Goal: Share content: Share content

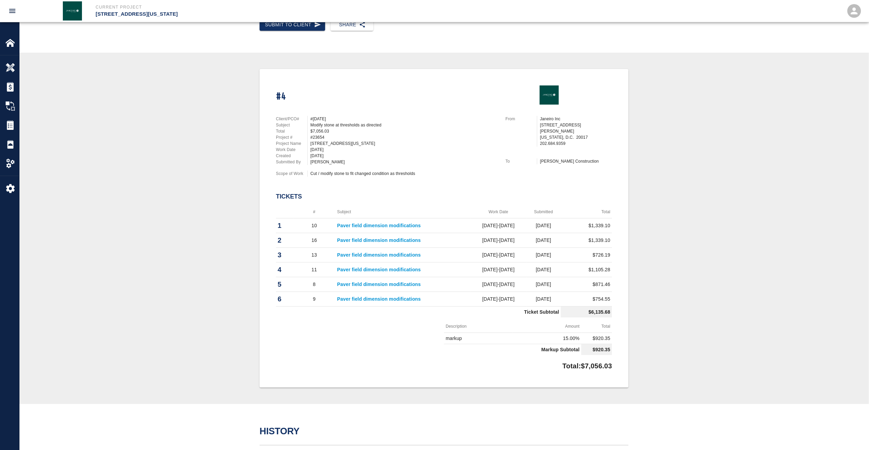
click at [313, 212] on th "#" at bounding box center [314, 211] width 42 height 13
click at [12, 40] on img at bounding box center [10, 43] width 10 height 10
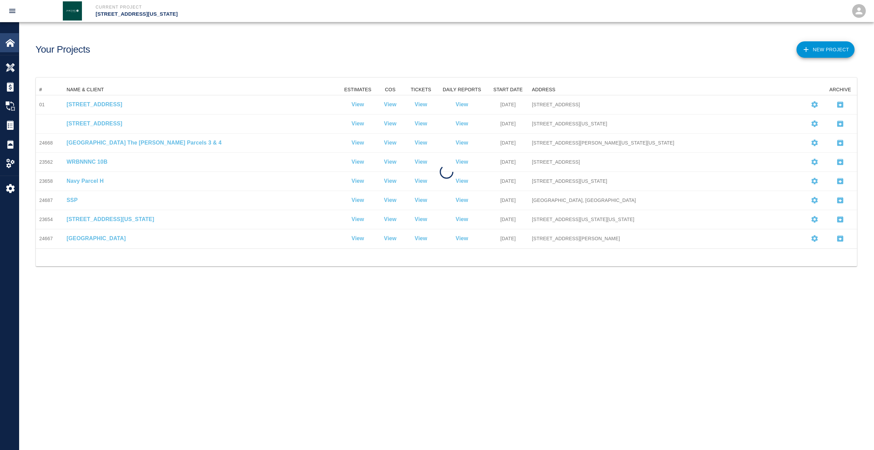
scroll to position [158, 816]
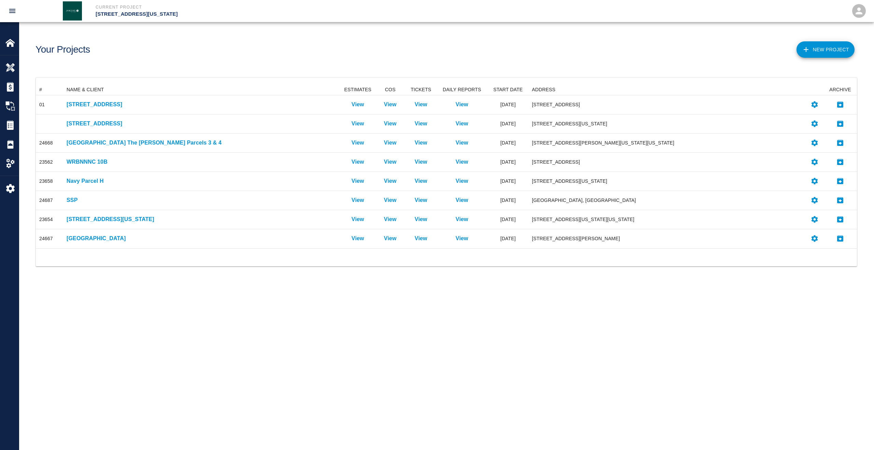
click at [16, 15] on button "open drawer" at bounding box center [12, 11] width 16 height 16
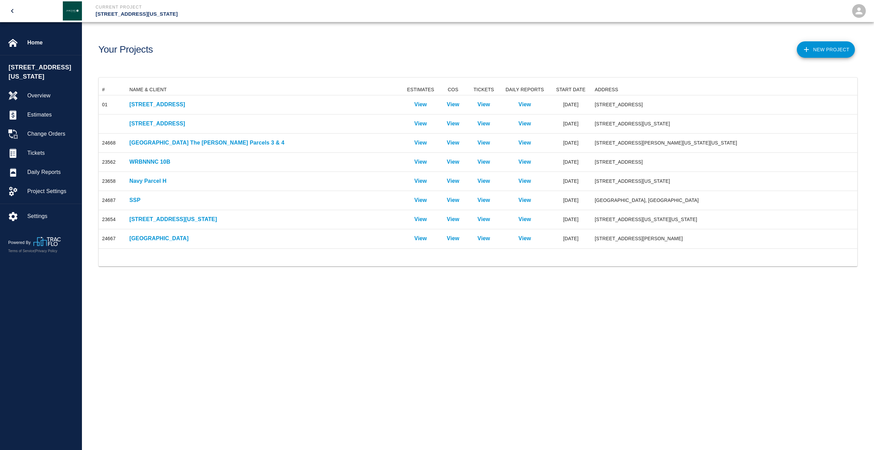
scroll to position [158, 753]
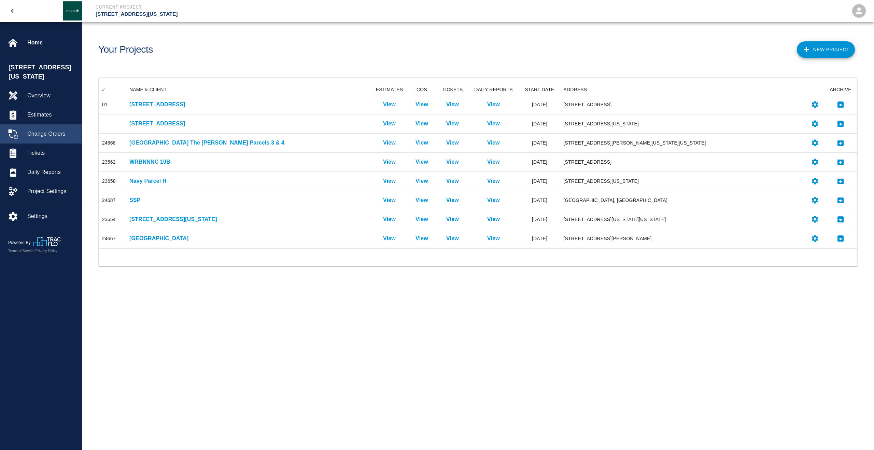
click at [49, 130] on span "Change Orders" at bounding box center [51, 134] width 49 height 8
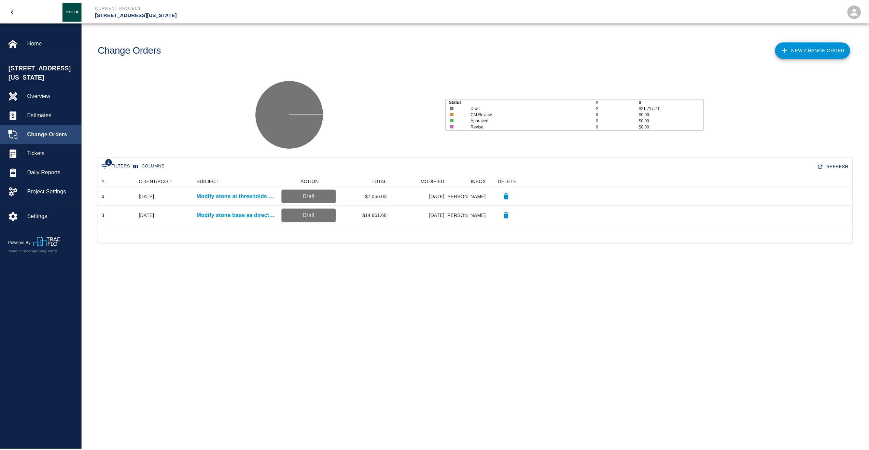
scroll to position [44, 753]
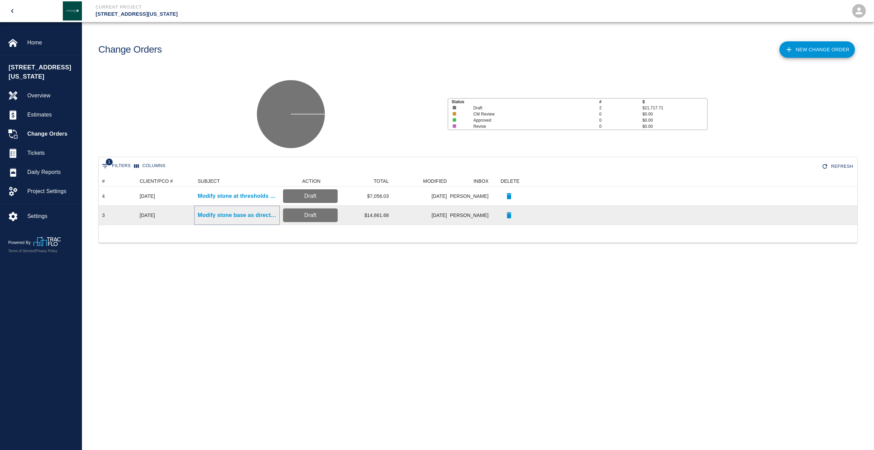
click at [225, 218] on p "Modify stone base as directed" at bounding box center [237, 215] width 79 height 8
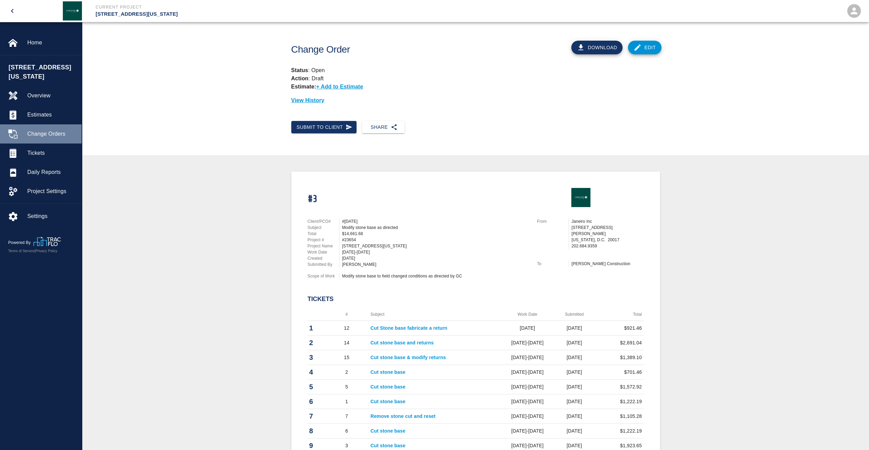
click at [45, 131] on div "Change Orders" at bounding box center [41, 133] width 82 height 19
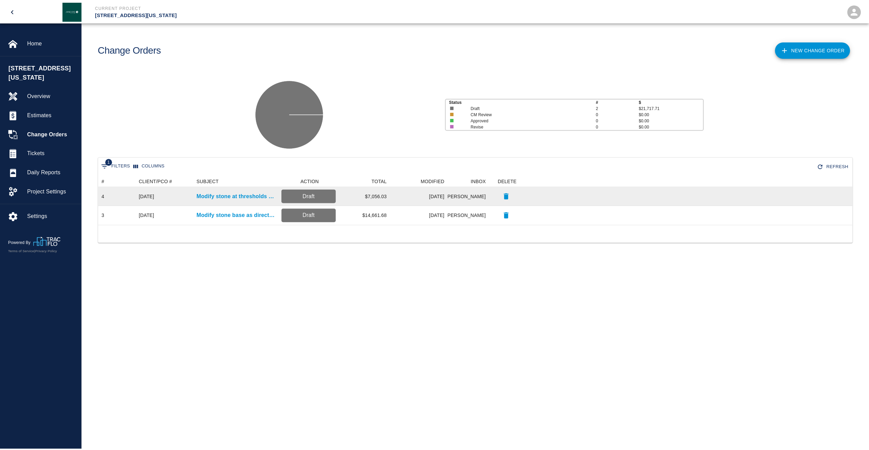
scroll to position [44, 753]
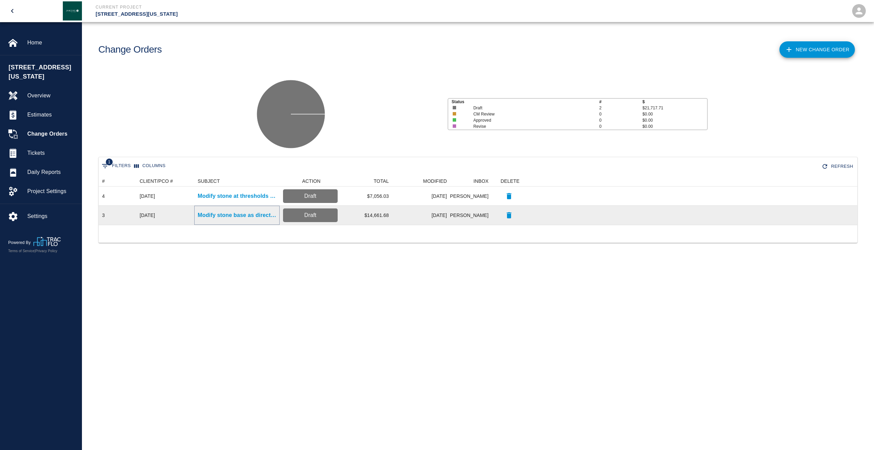
click at [246, 214] on p "Modify stone base as directed" at bounding box center [237, 215] width 79 height 8
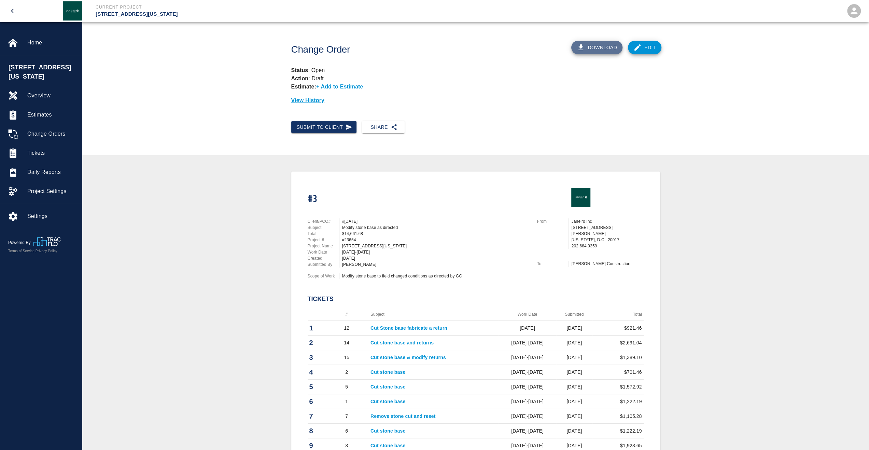
click at [604, 48] on button "Download" at bounding box center [596, 48] width 51 height 14
click at [390, 127] on icon "button" at bounding box center [393, 127] width 7 height 7
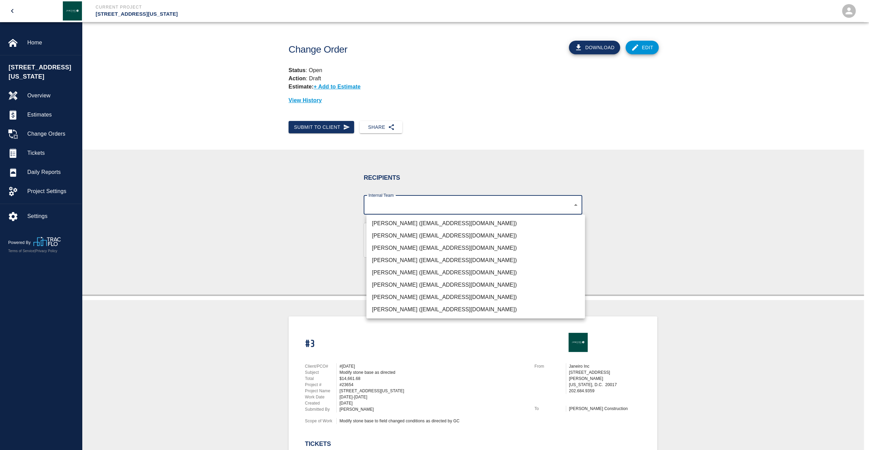
click at [432, 208] on body "Current Project 1425 New York Avenue Home 1425 New York Avenue Overview Estimat…" at bounding box center [434, 225] width 869 height 450
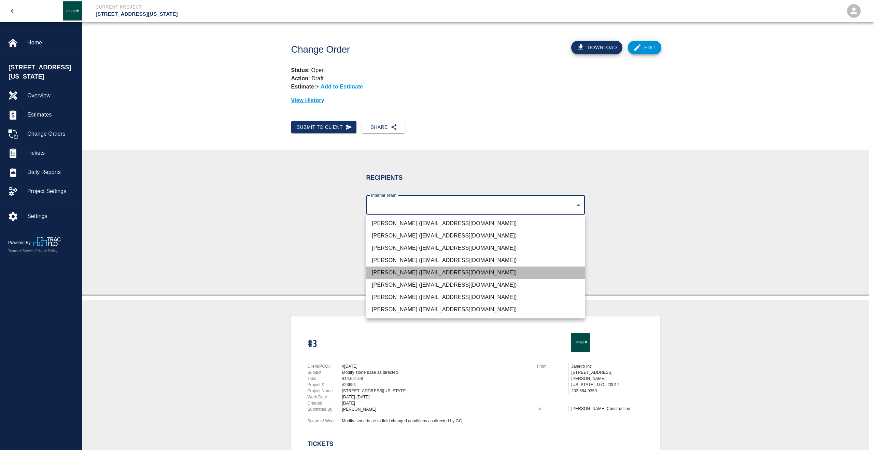
click at [455, 269] on li "Andrew Janeiro (ajaneiro@janeiroinc.com)" at bounding box center [475, 272] width 218 height 12
type input "80ebecdb-5e96-4112-92f2-063dac41506e"
click at [308, 220] on div at bounding box center [437, 225] width 874 height 450
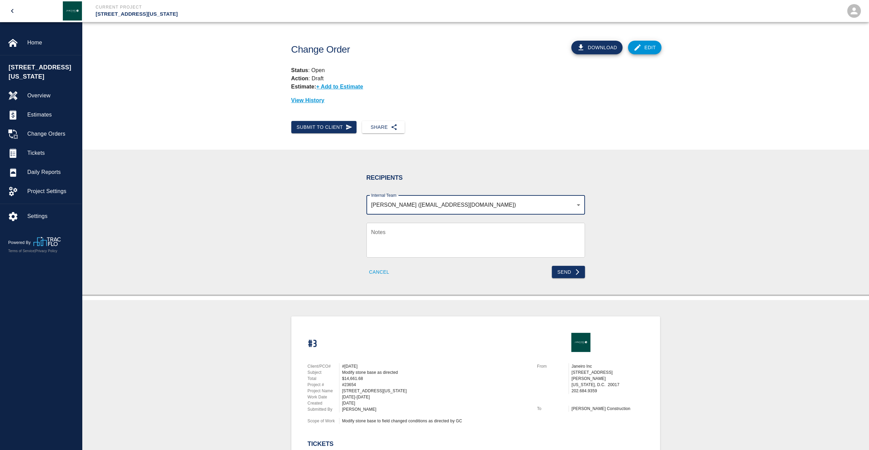
click at [403, 234] on textarea "Notes" at bounding box center [475, 240] width 209 height 24
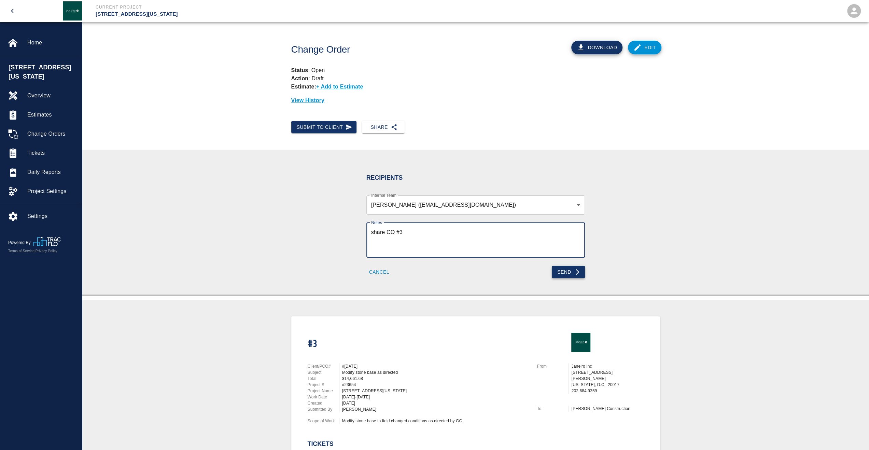
type textarea "share CO #3"
click at [563, 271] on button "Send" at bounding box center [568, 272] width 33 height 13
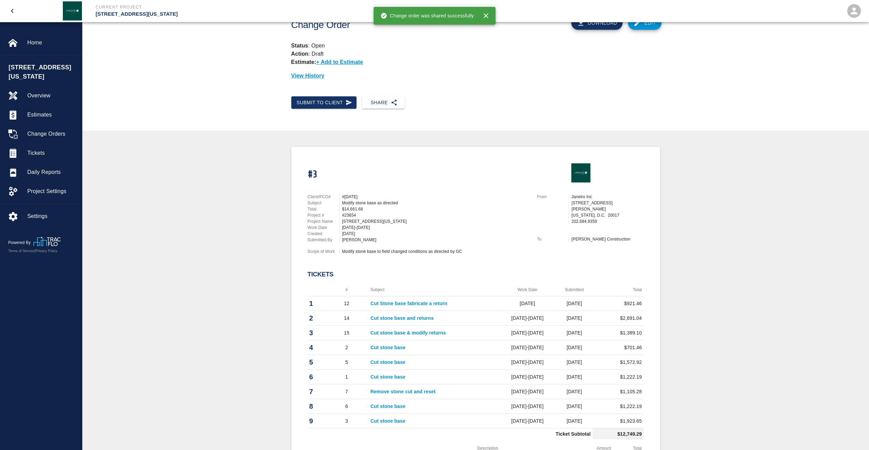
scroll to position [68, 0]
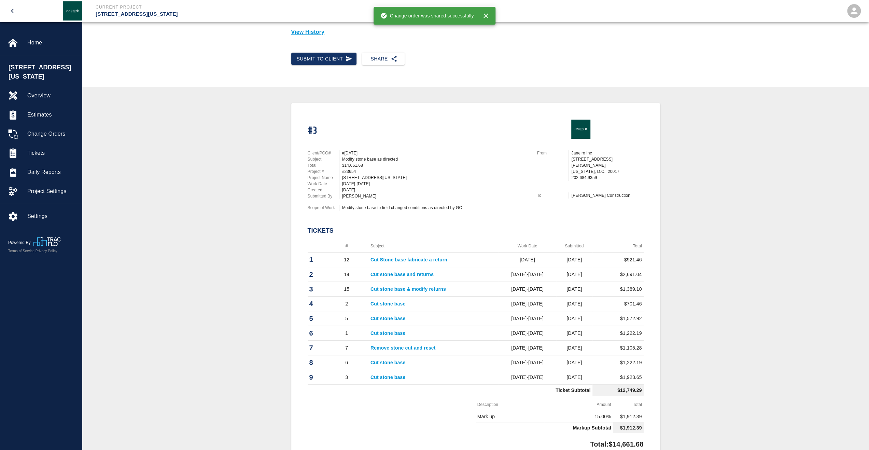
click at [347, 246] on th "#" at bounding box center [347, 246] width 44 height 13
click at [346, 247] on th "#" at bounding box center [347, 246] width 44 height 13
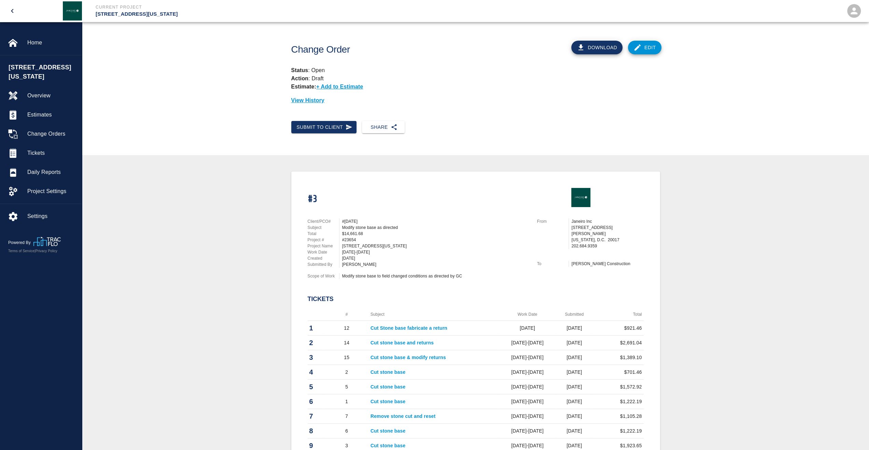
click at [641, 47] on icon at bounding box center [637, 47] width 8 height 8
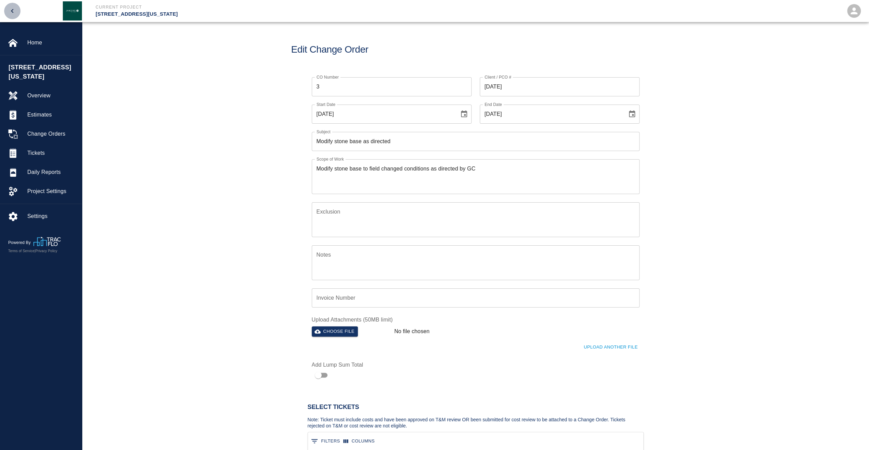
click at [14, 10] on icon "open drawer" at bounding box center [12, 11] width 8 height 8
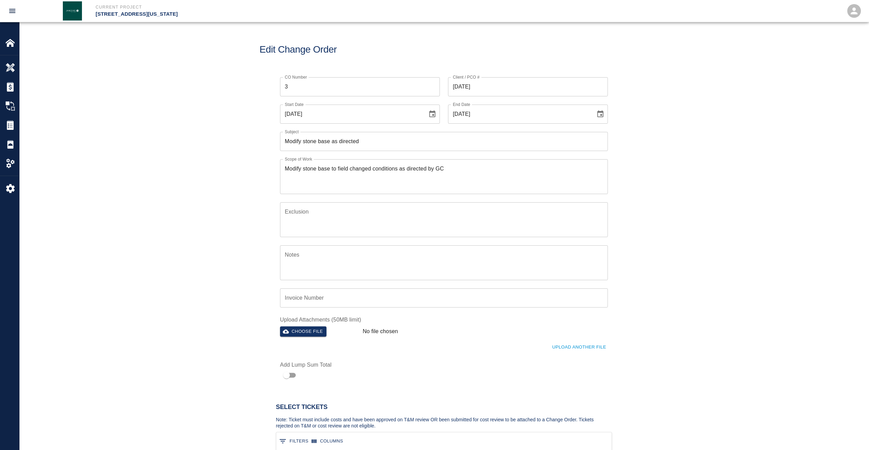
click at [12, 11] on icon "open drawer" at bounding box center [12, 11] width 8 height 8
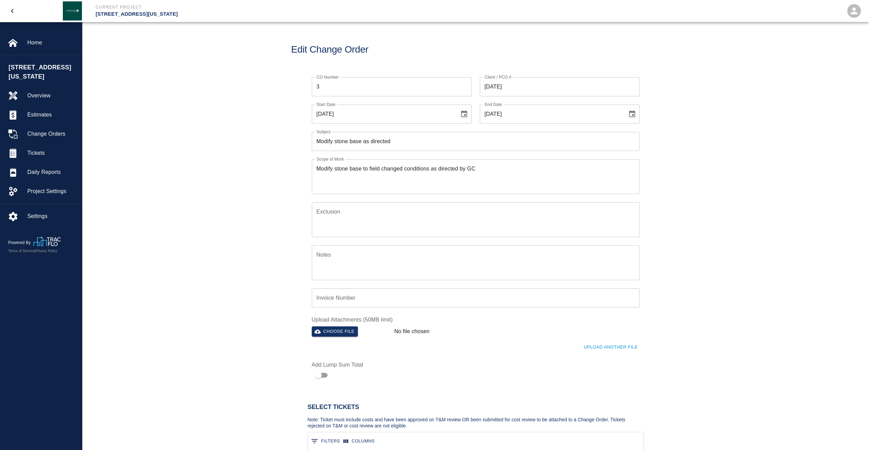
click at [138, 12] on p "[STREET_ADDRESS][US_STATE]" at bounding box center [284, 14] width 376 height 8
click at [46, 91] on span "Overview" at bounding box center [51, 95] width 49 height 8
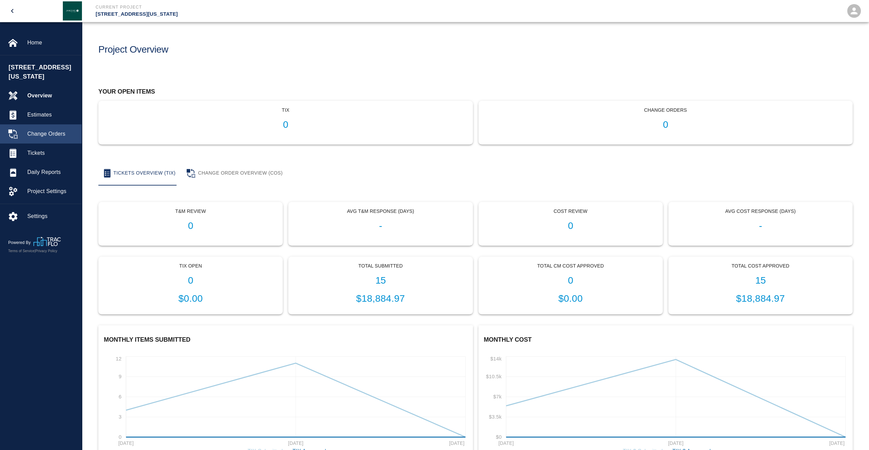
click at [52, 130] on span "Change Orders" at bounding box center [51, 134] width 49 height 8
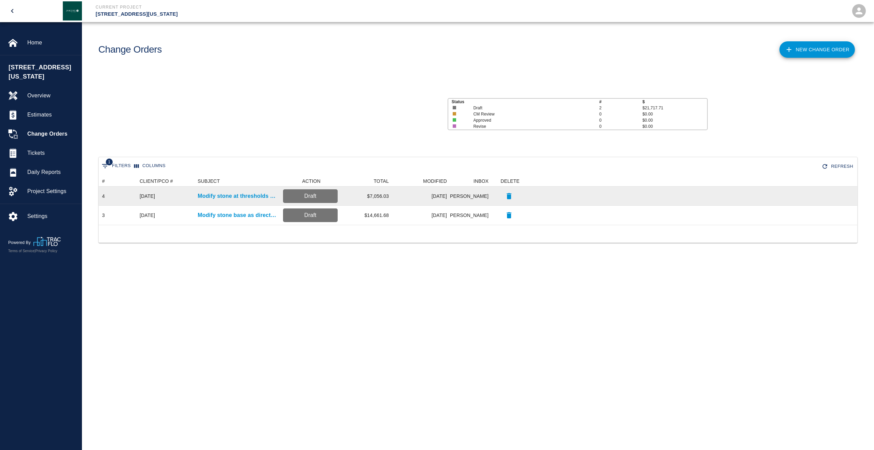
scroll to position [44, 753]
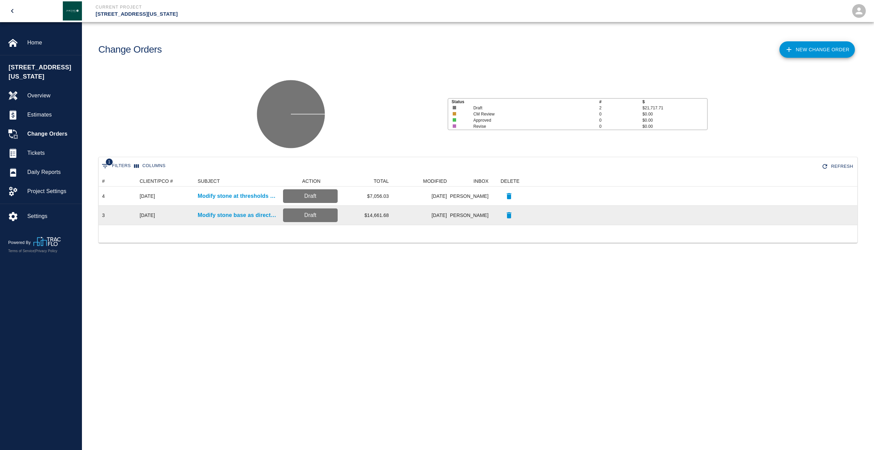
click at [776, 219] on div at bounding box center [691, 214] width 331 height 19
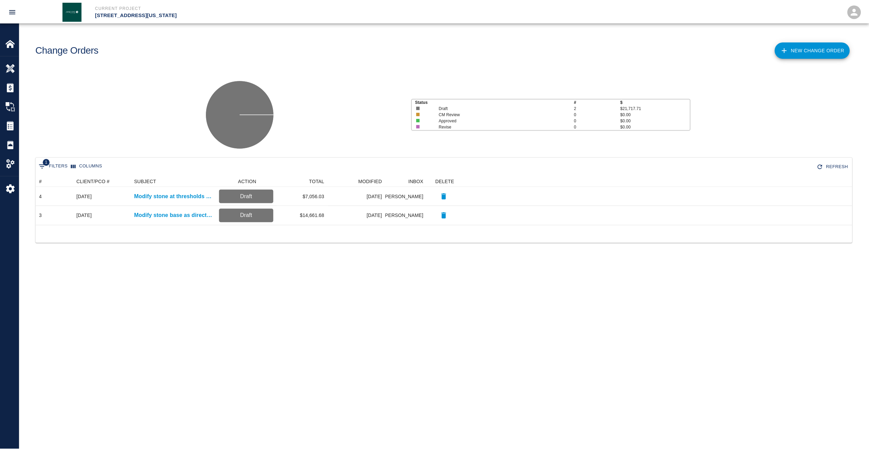
scroll to position [44, 816]
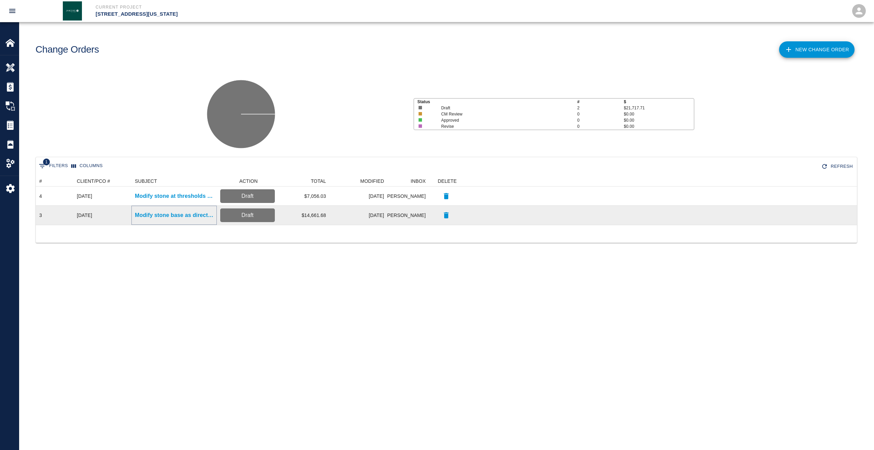
click at [190, 213] on p "Modify stone base as directed" at bounding box center [174, 215] width 79 height 8
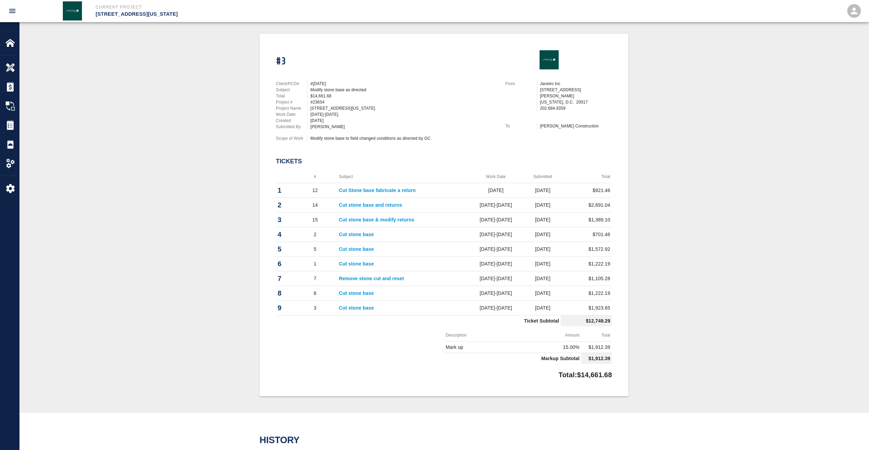
scroll to position [137, 0]
